Goal: Complete application form

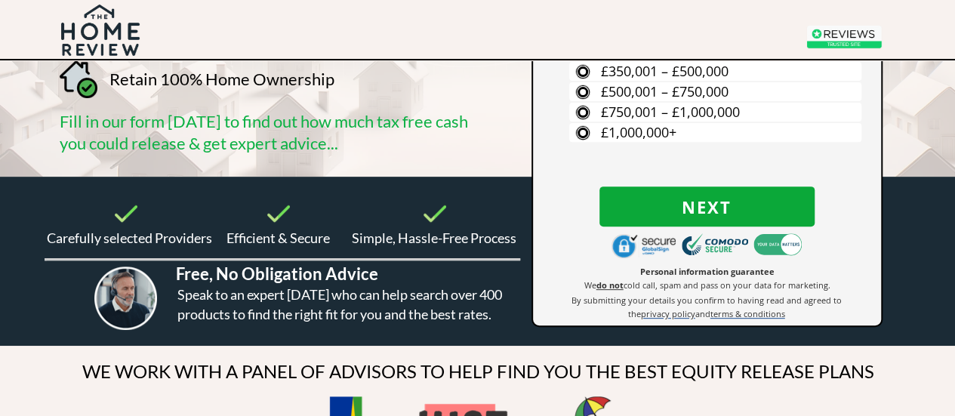
scroll to position [227, 0]
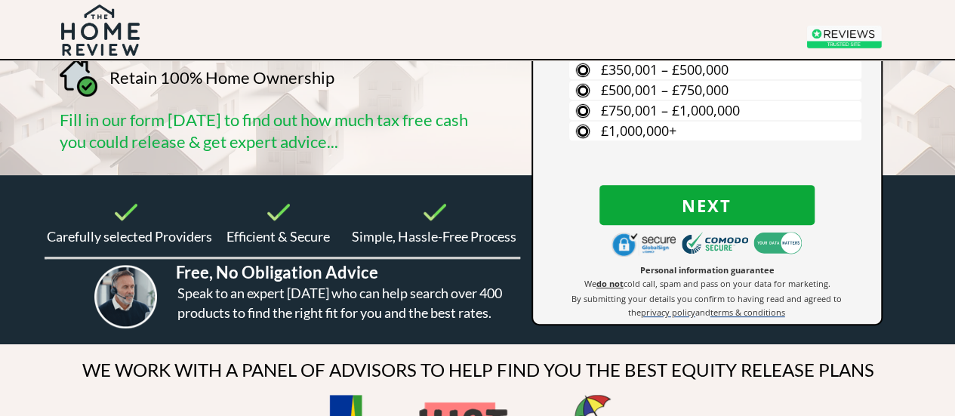
click at [686, 199] on span "Next" at bounding box center [707, 206] width 215 height 20
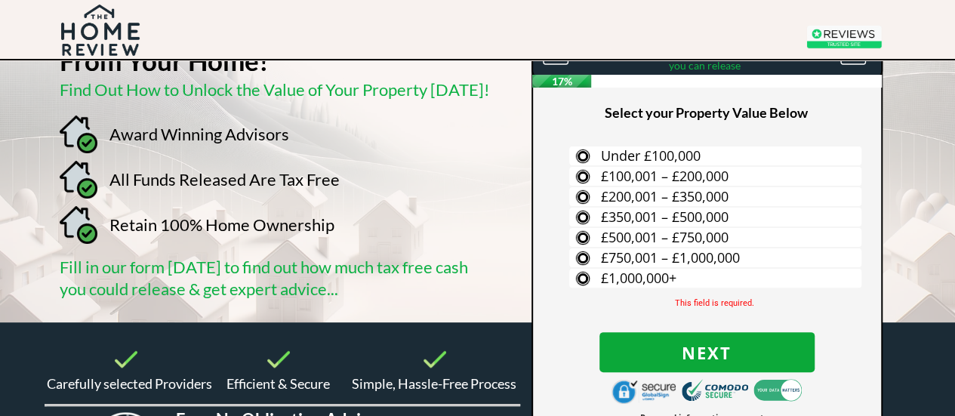
scroll to position [76, 0]
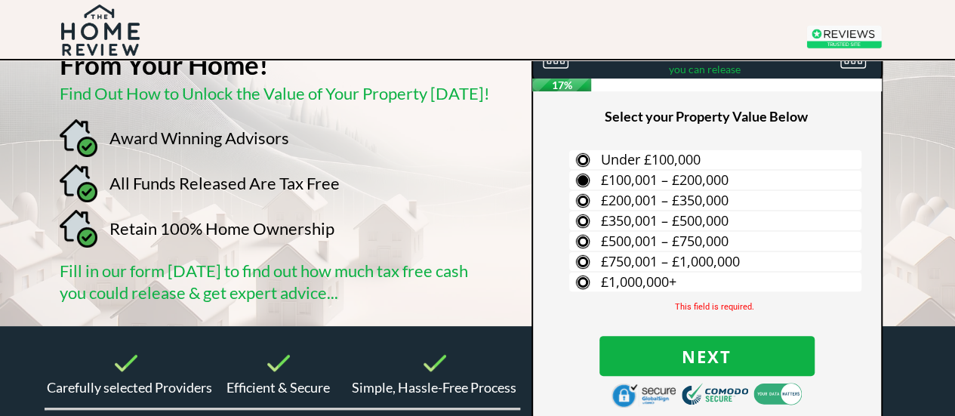
click at [615, 174] on span "£100,001 – £200,000" at bounding box center [665, 180] width 128 height 18
click at [0, 0] on input "£100,001 – £200,000" at bounding box center [0, 0] width 0 height 0
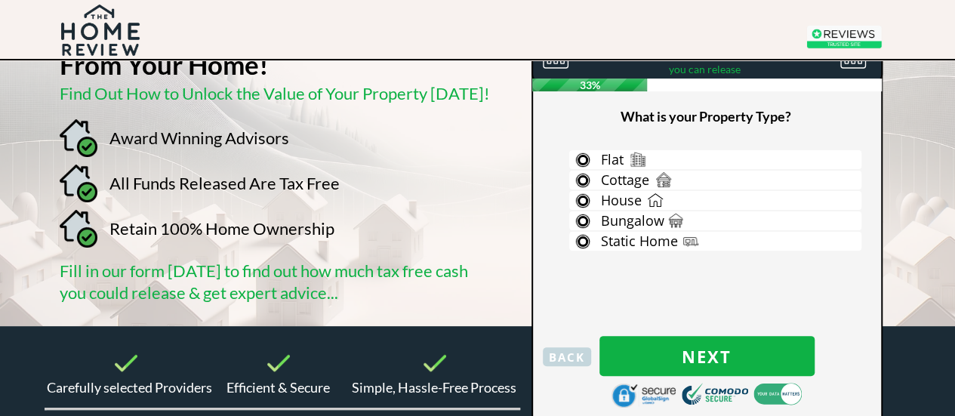
click at [556, 351] on span "BACK" at bounding box center [567, 357] width 48 height 20
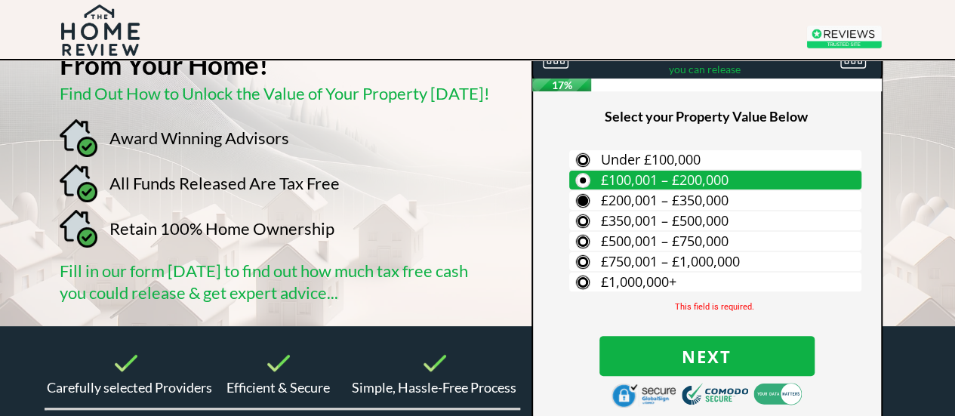
click at [615, 199] on span "£200,001 – £350,000" at bounding box center [665, 200] width 128 height 18
click at [0, 0] on input "£200,001 – £350,000" at bounding box center [0, 0] width 0 height 0
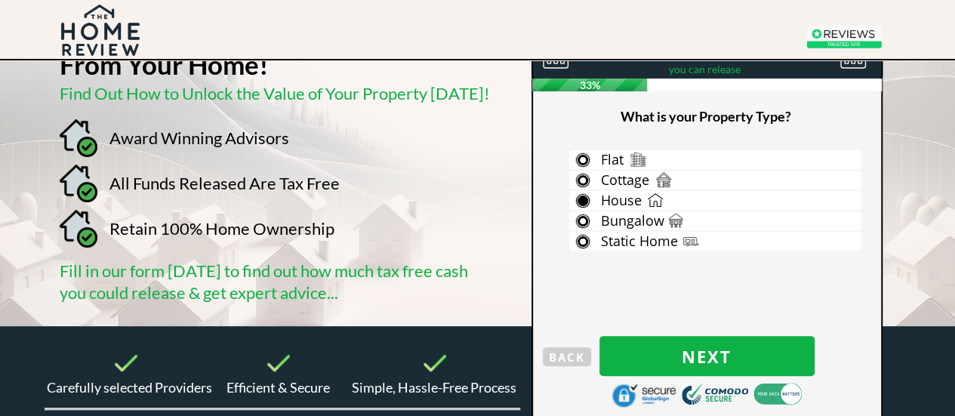
click at [621, 196] on span "House" at bounding box center [621, 200] width 41 height 18
click at [0, 0] on input "House" at bounding box center [0, 0] width 0 height 0
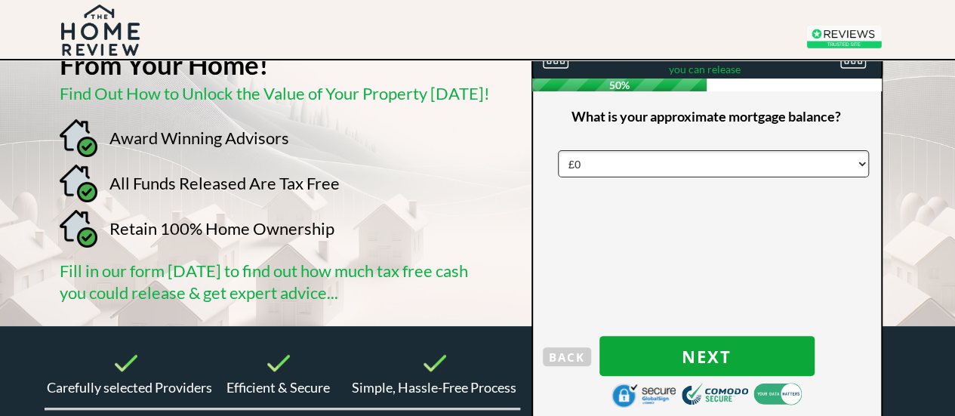
click at [709, 350] on span "Next" at bounding box center [707, 357] width 215 height 20
